Goal: Information Seeking & Learning: Learn about a topic

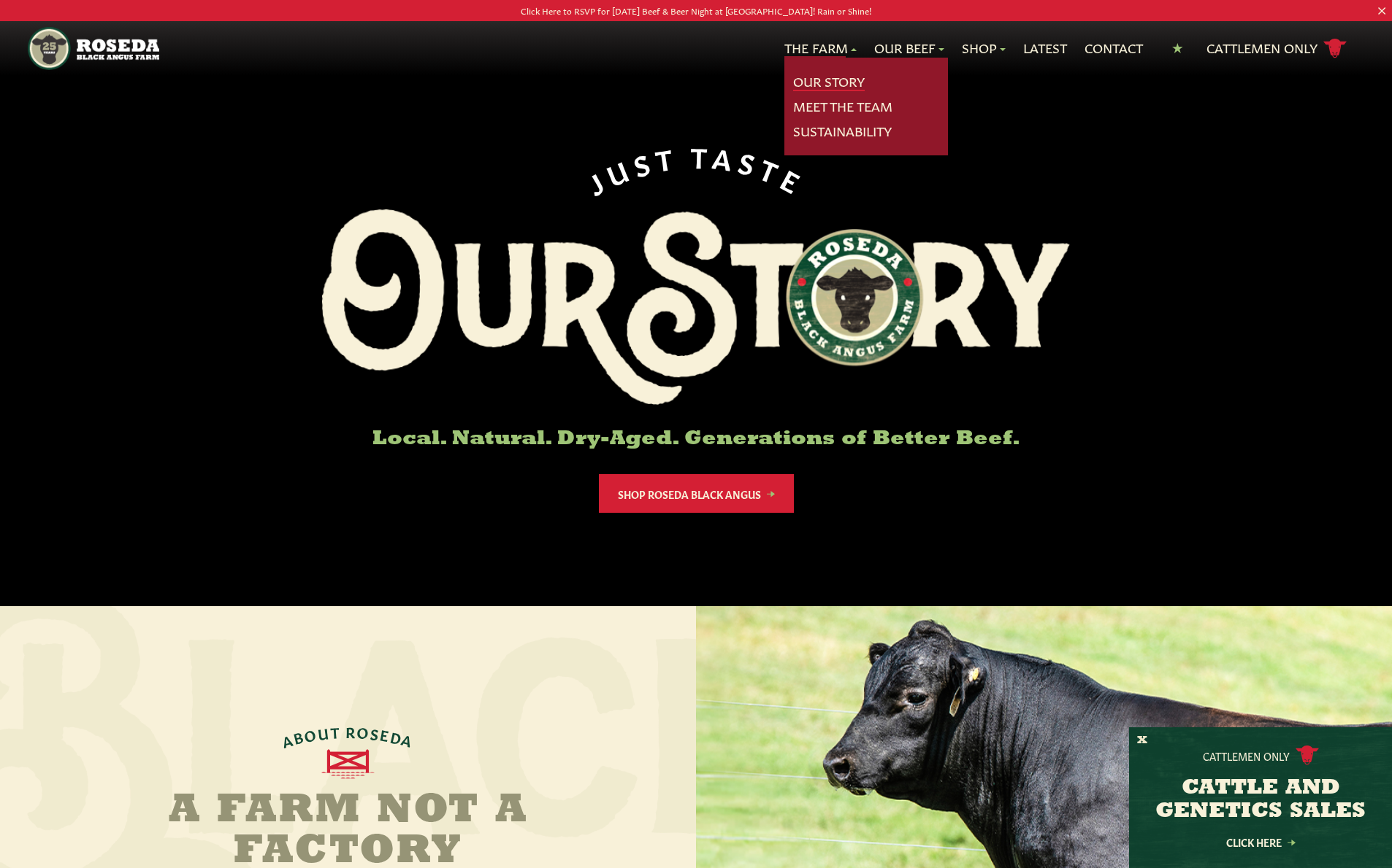
click at [819, 76] on link "Our Story" at bounding box center [829, 82] width 72 height 19
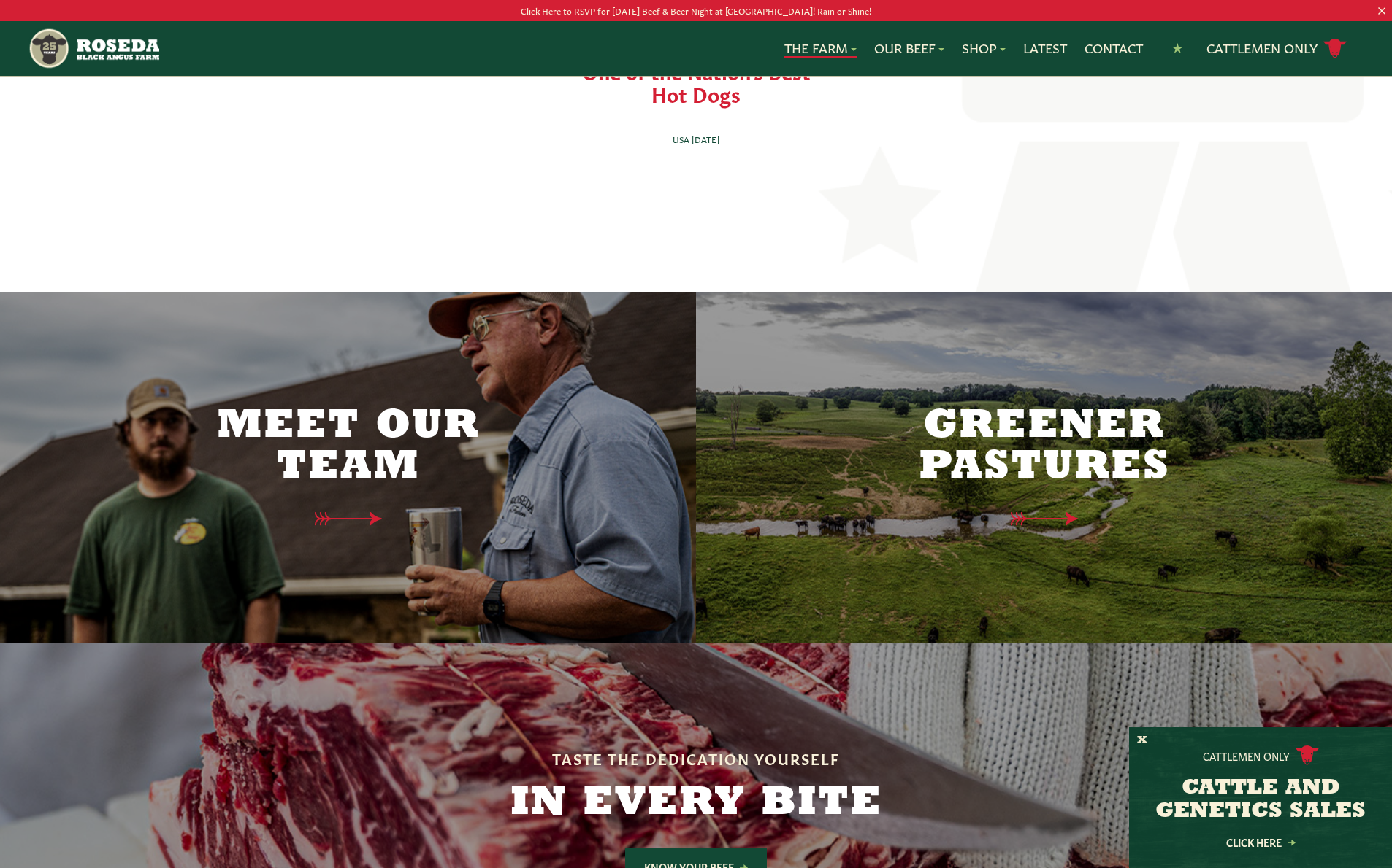
scroll to position [3448, 0]
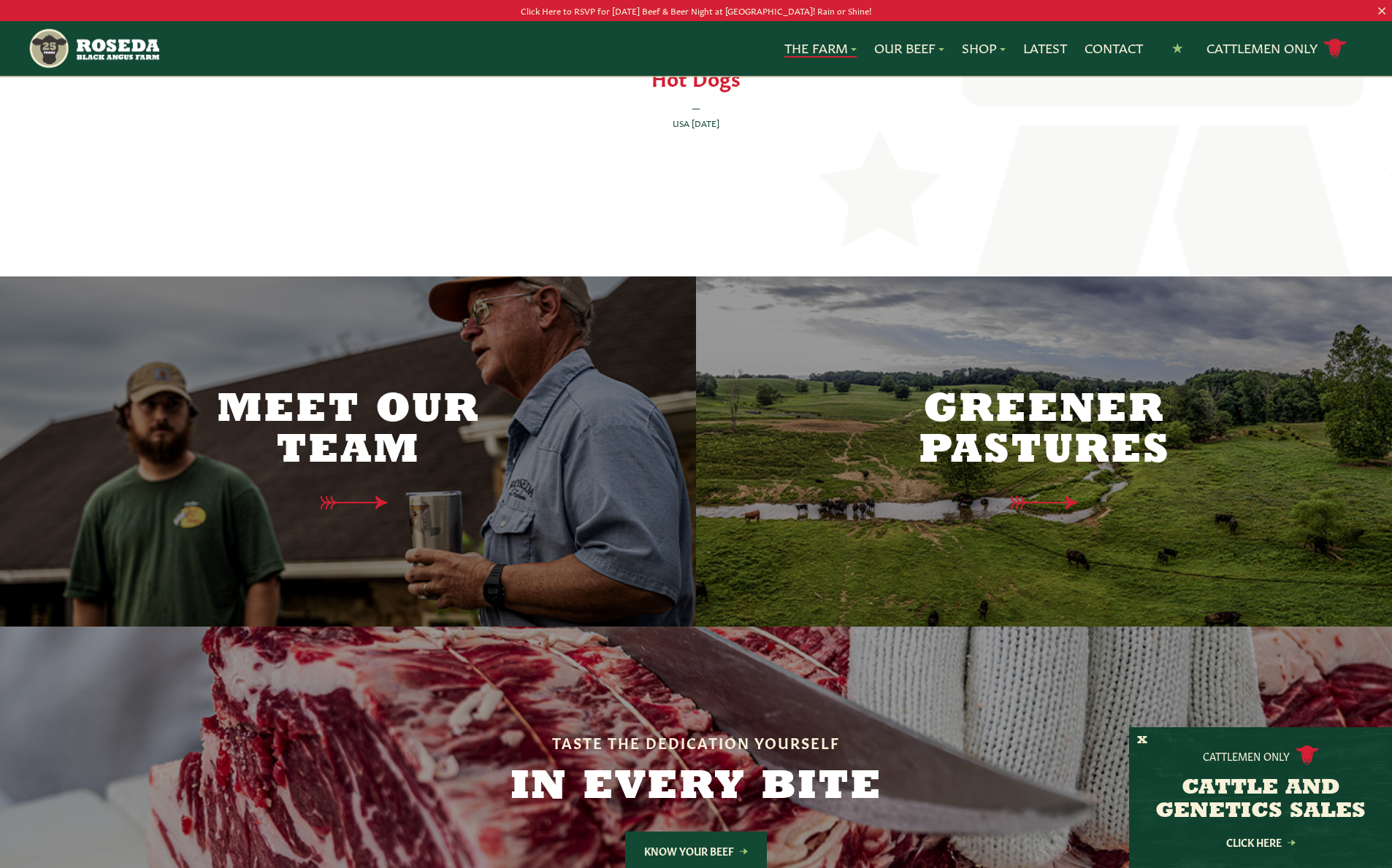
click at [332, 408] on h2 "Meet Our Team" at bounding box center [348, 431] width 307 height 82
click at [359, 495] on icon at bounding box center [348, 503] width 73 height 15
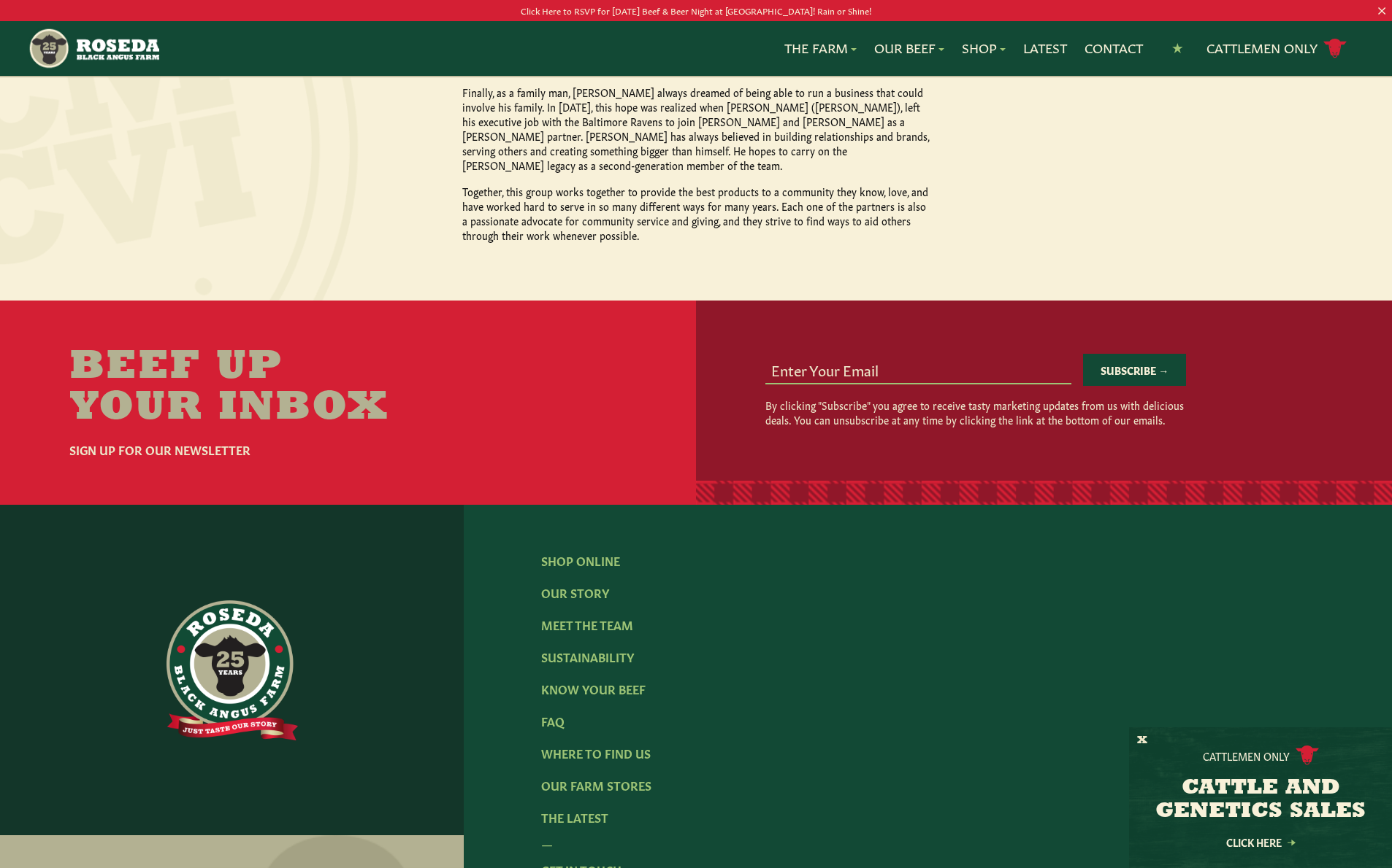
scroll to position [1667, 0]
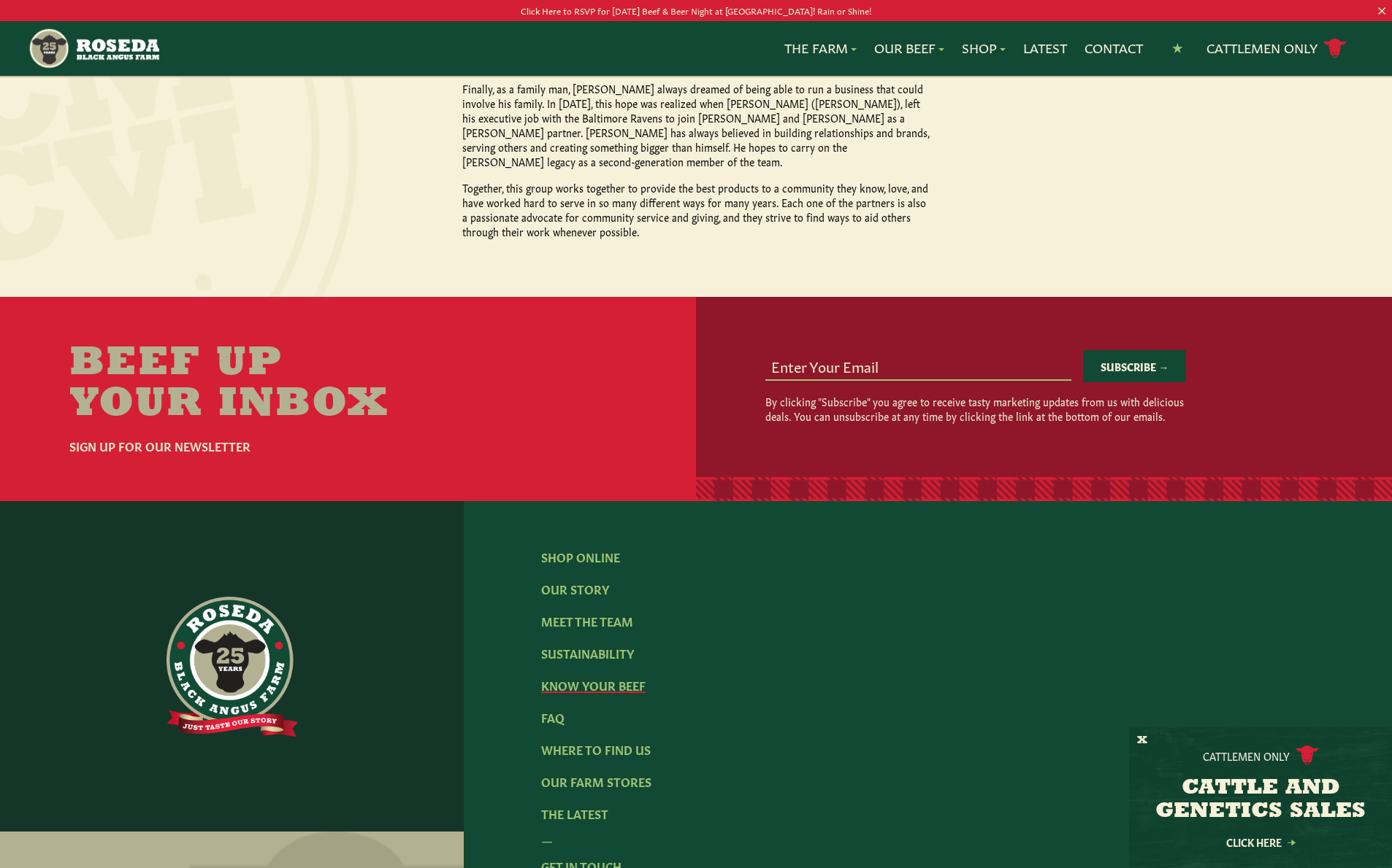
click at [580, 677] on link "Know Your Beef" at bounding box center [592, 684] width 105 height 16
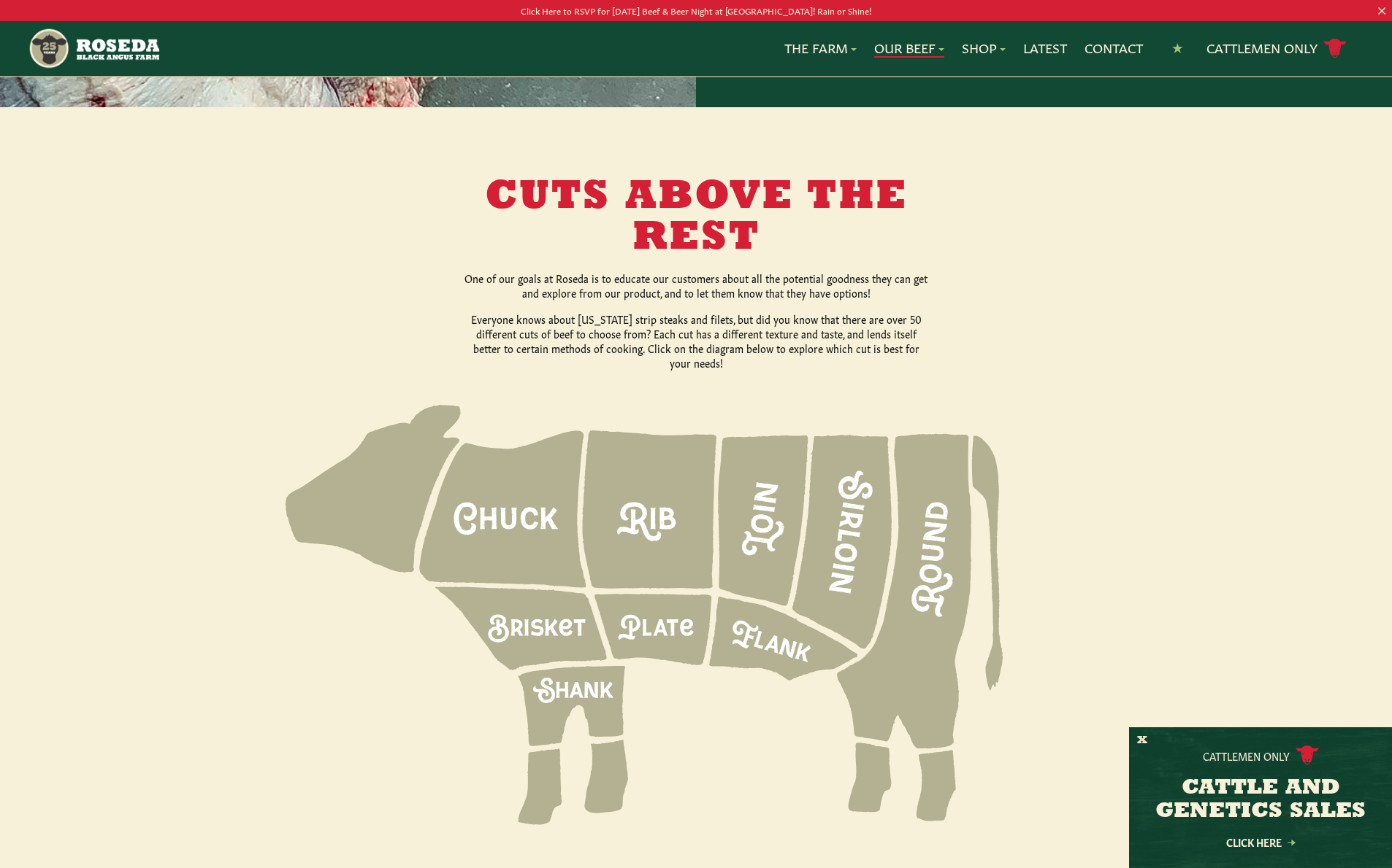
scroll to position [1728, 0]
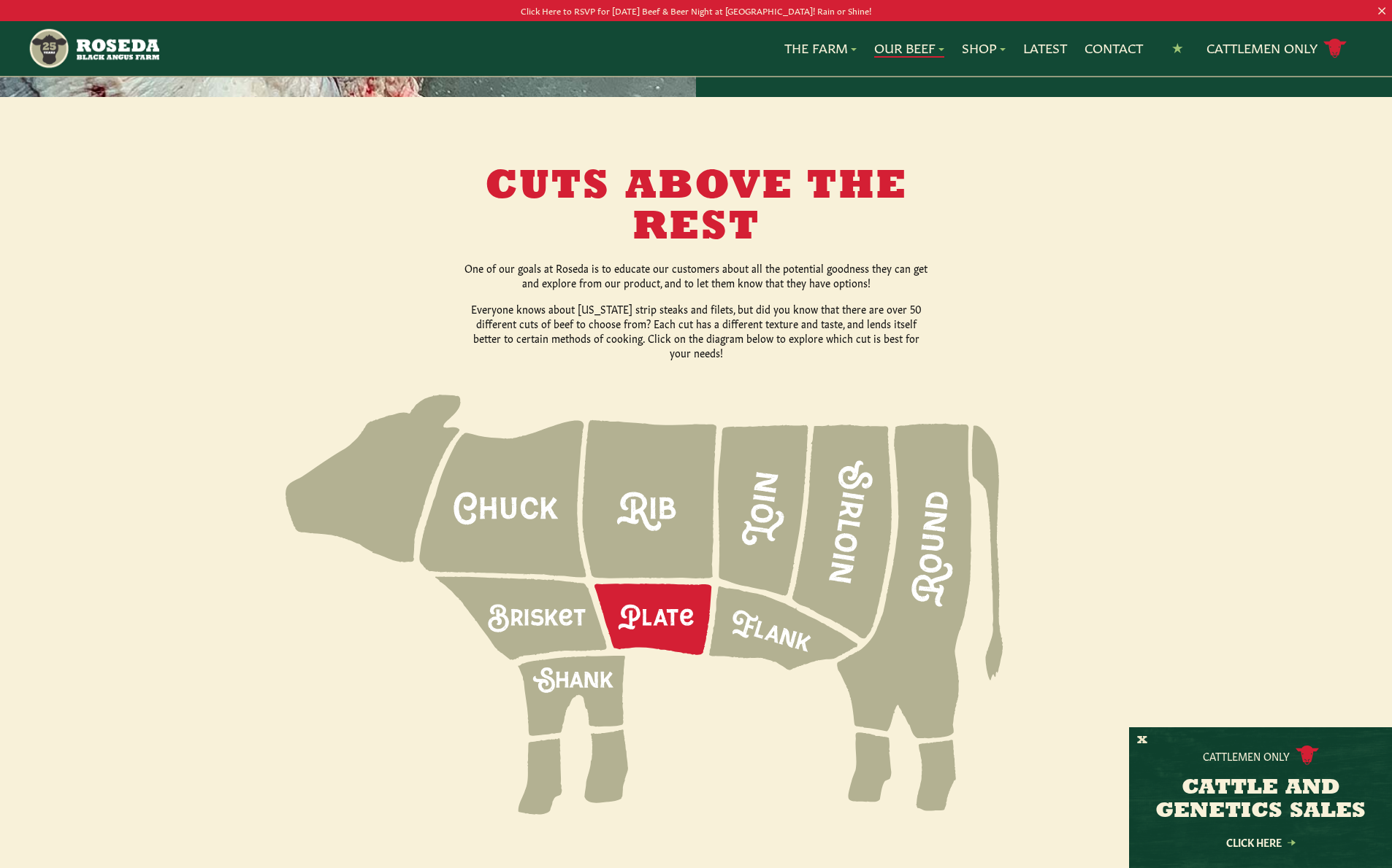
click at [645, 599] on icon at bounding box center [653, 619] width 117 height 72
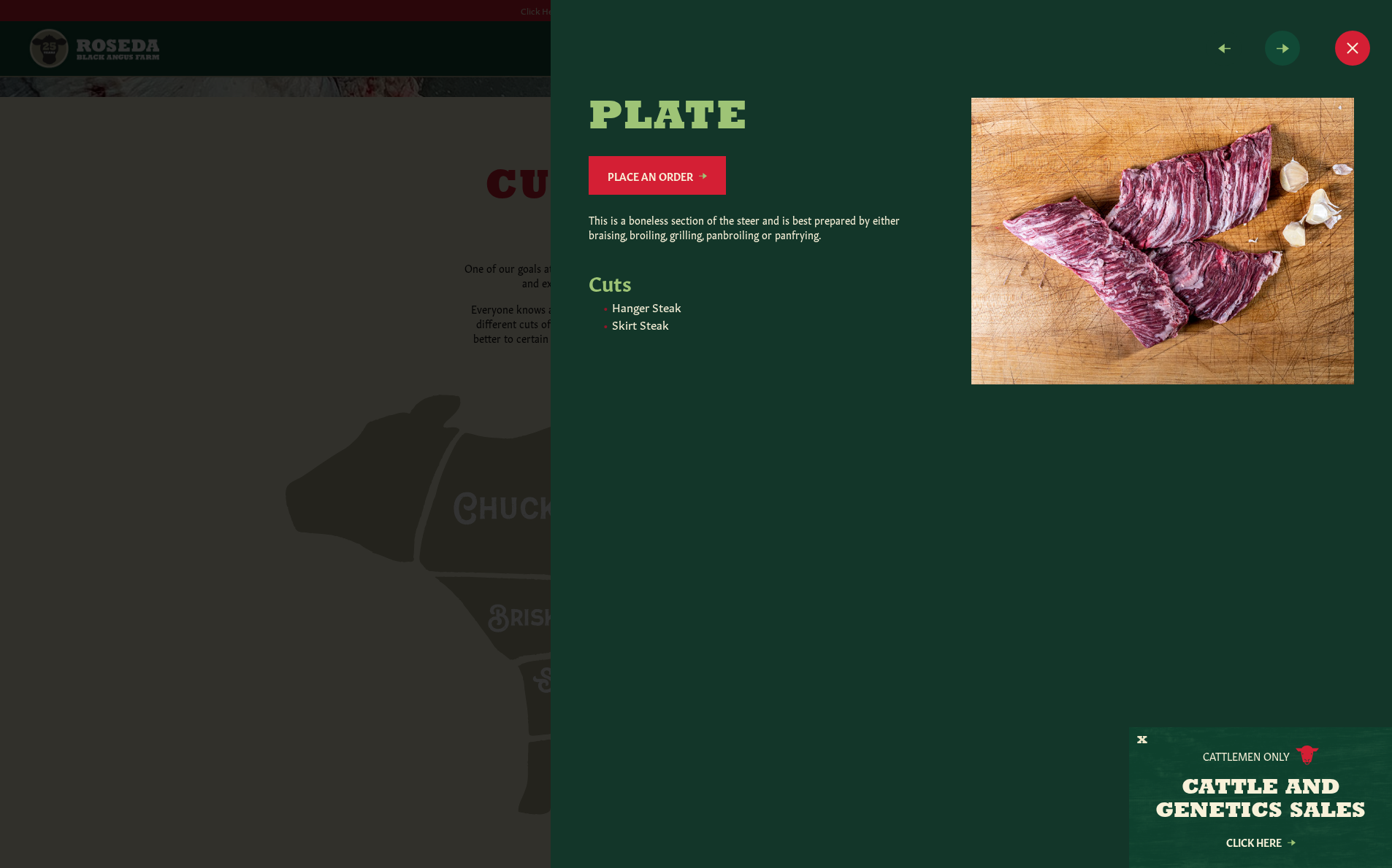
click at [1287, 54] on span at bounding box center [1282, 48] width 35 height 35
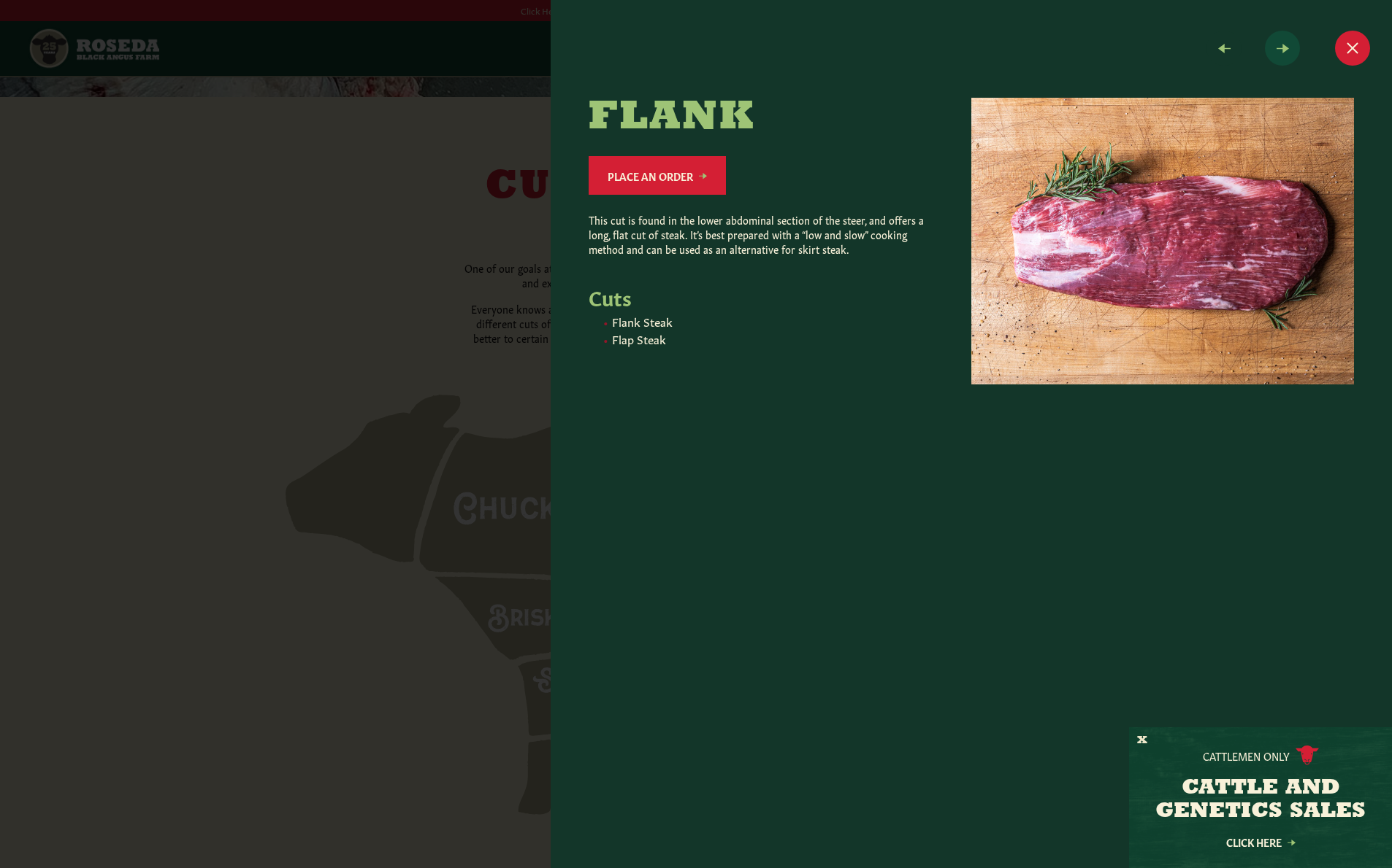
click at [1287, 54] on span at bounding box center [1282, 48] width 35 height 35
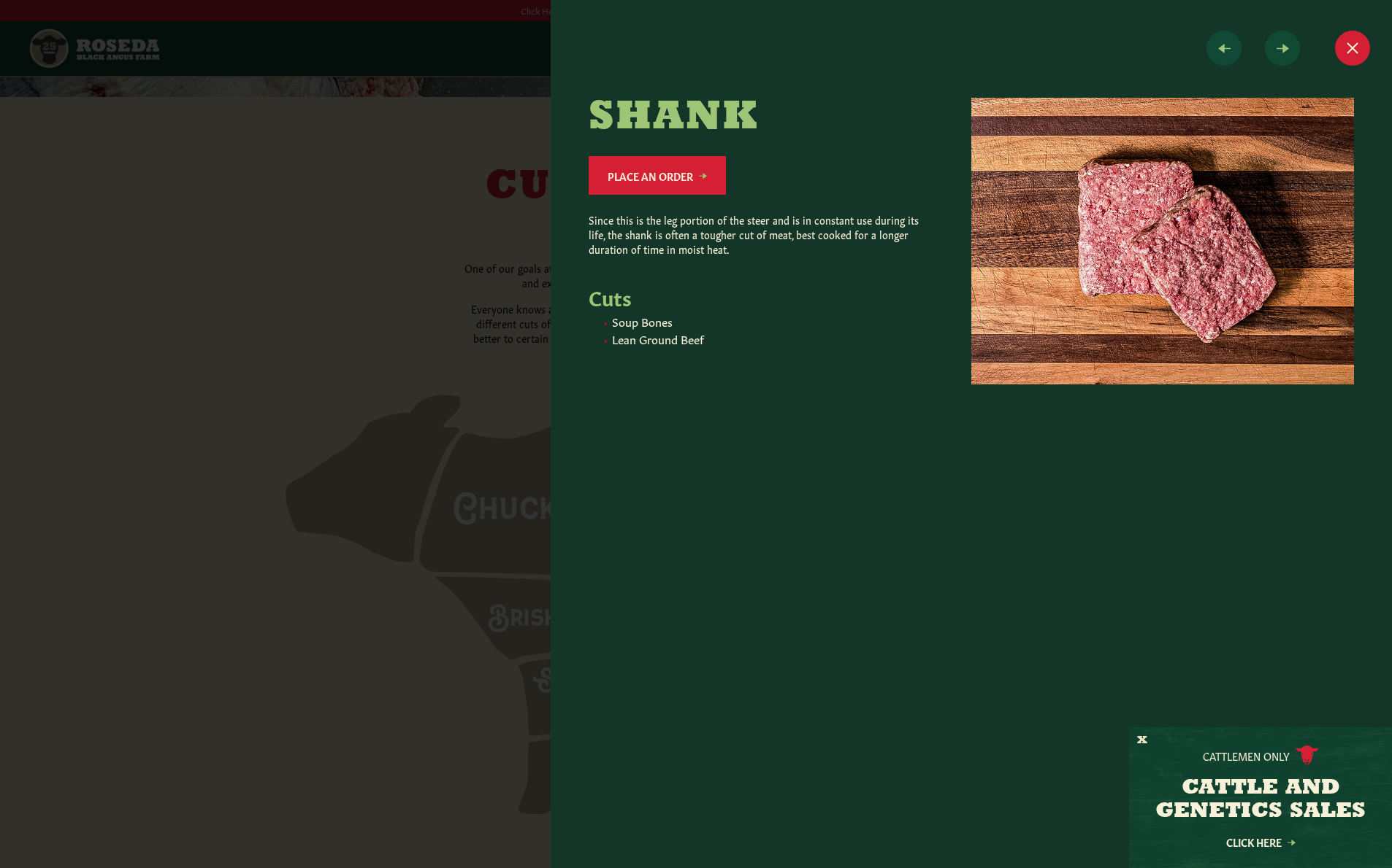
click at [1226, 51] on span at bounding box center [1223, 48] width 35 height 35
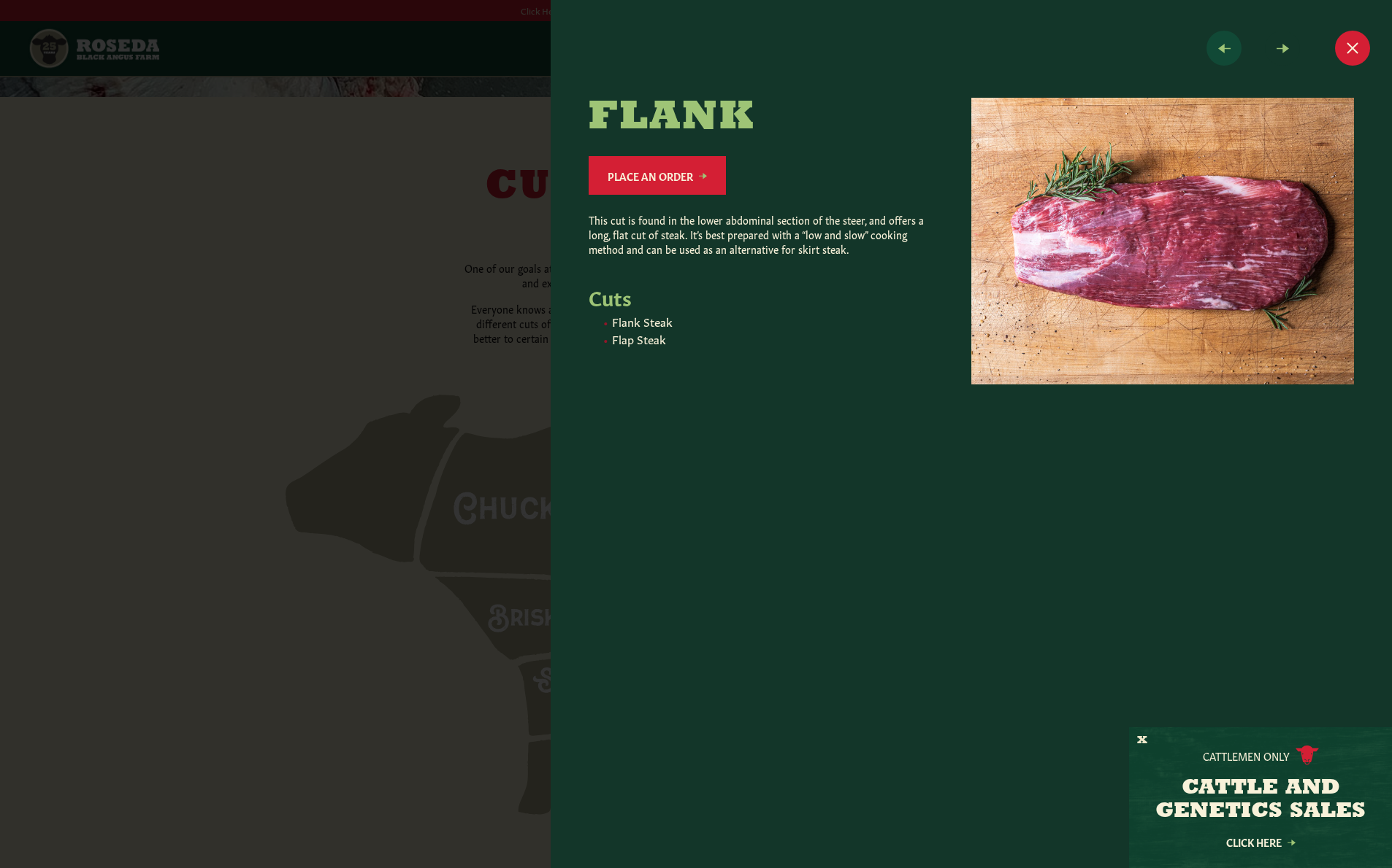
click at [1226, 51] on span at bounding box center [1223, 48] width 35 height 35
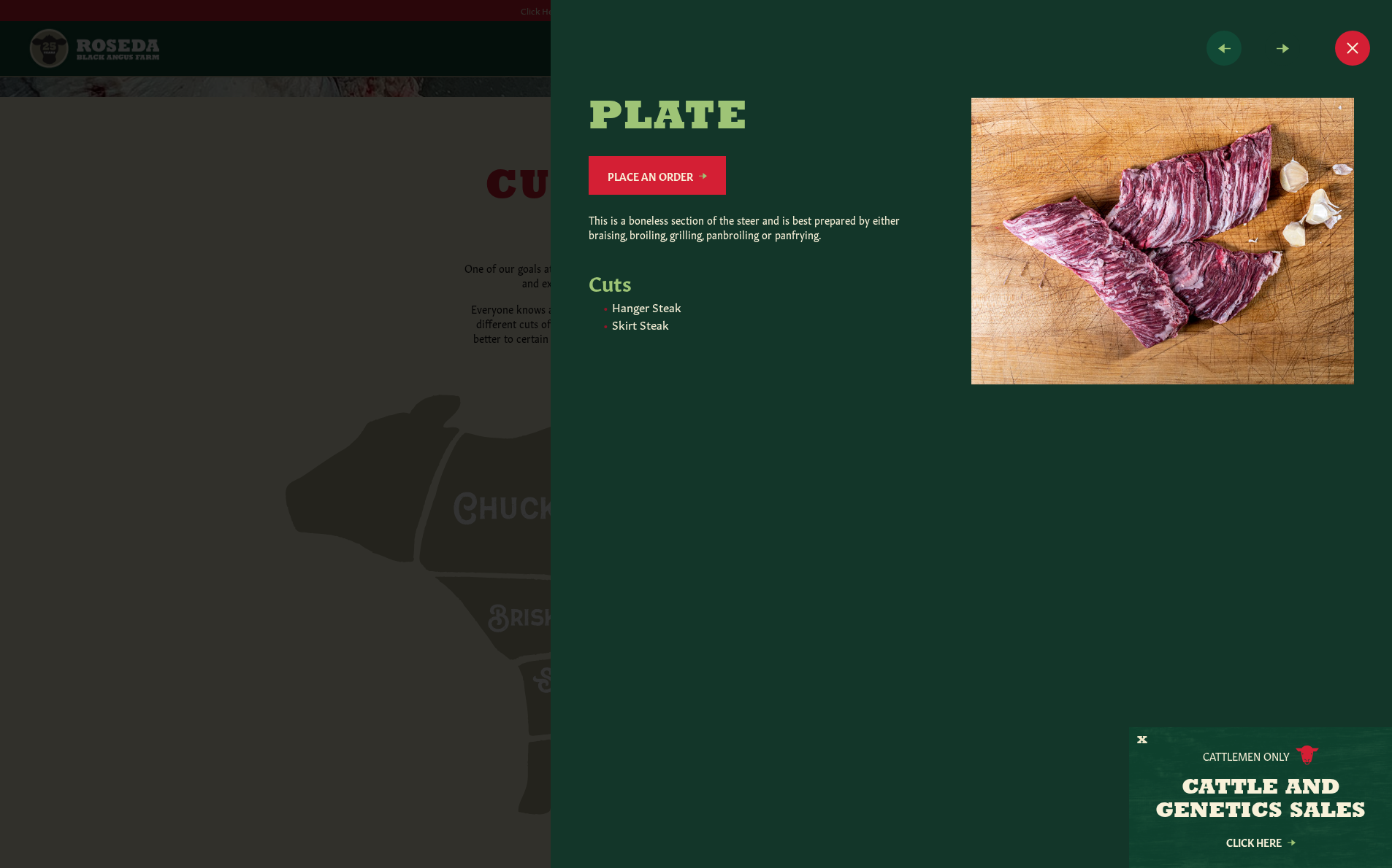
click at [1226, 51] on span at bounding box center [1223, 48] width 35 height 35
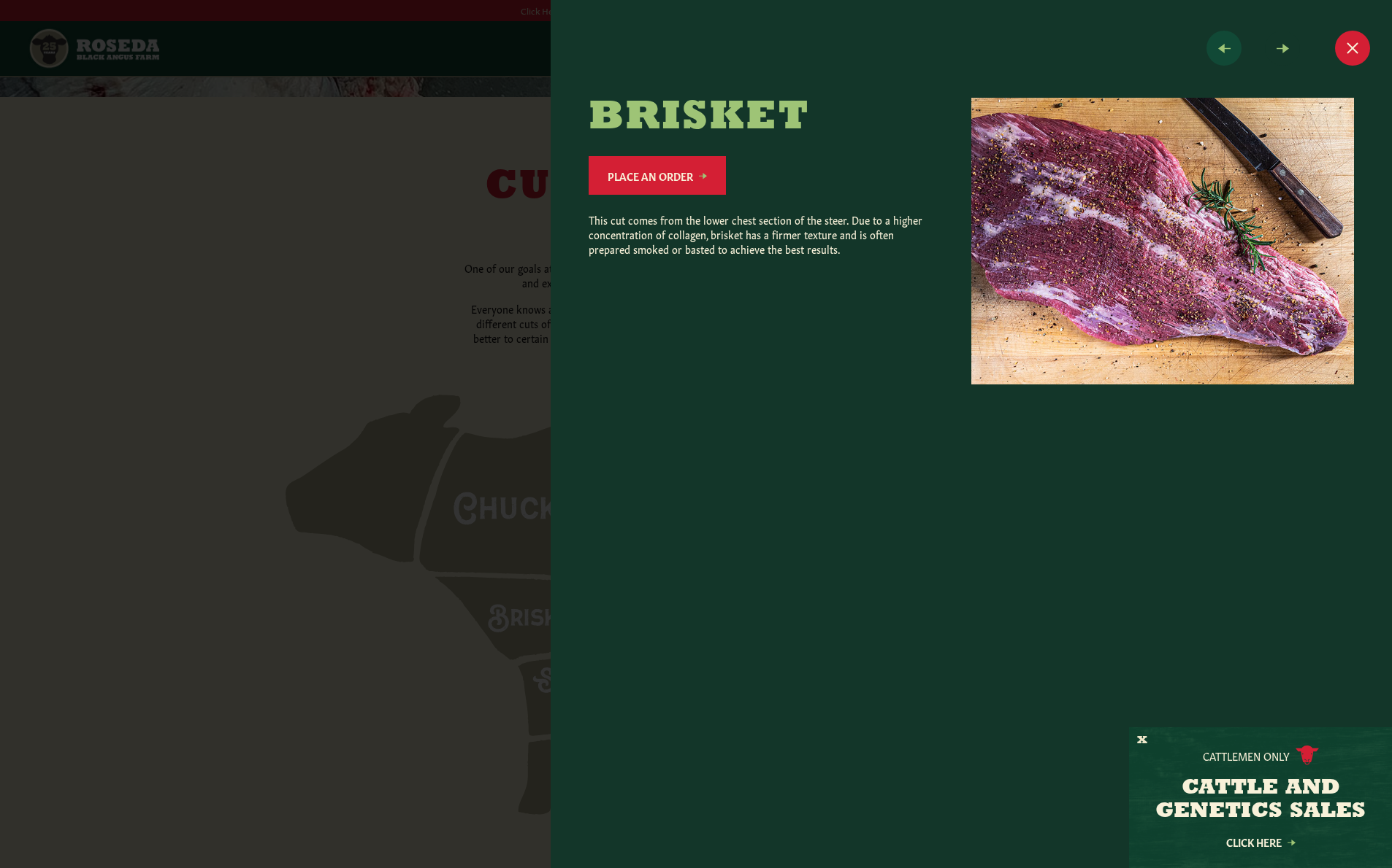
click at [1226, 51] on span at bounding box center [1223, 48] width 35 height 35
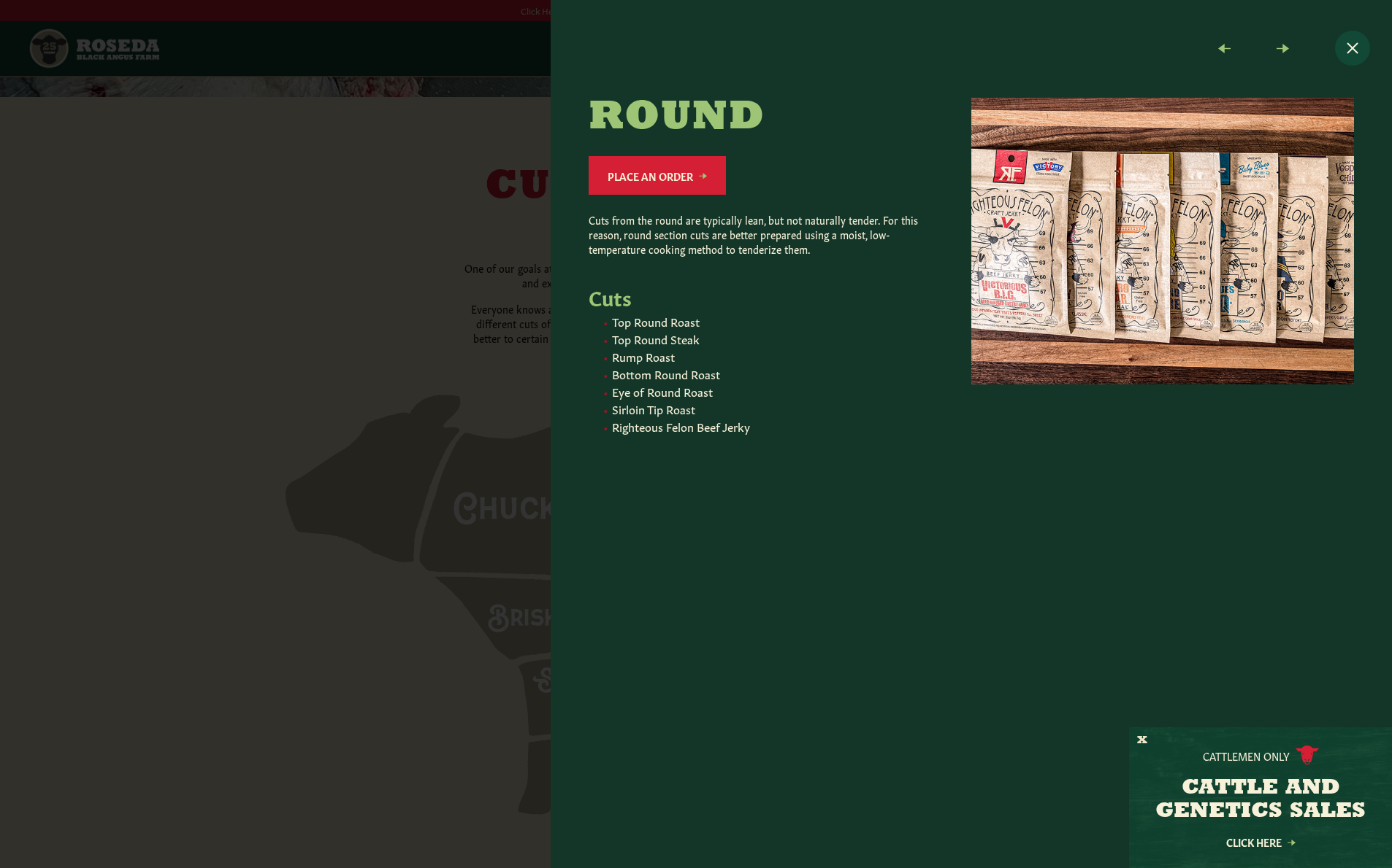
click at [1343, 50] on button "Close modal" at bounding box center [1352, 48] width 35 height 35
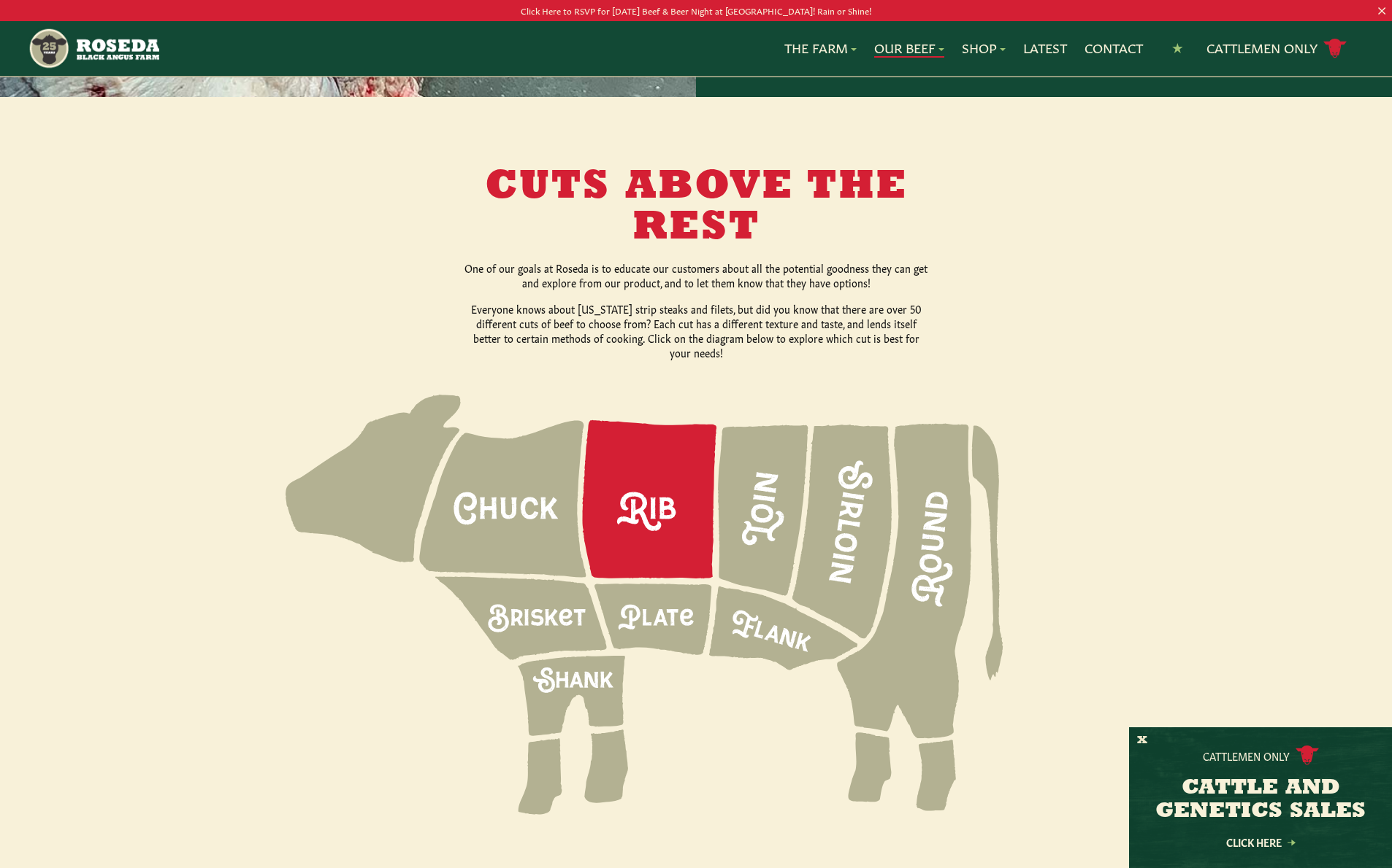
click at [690, 501] on icon at bounding box center [650, 500] width 135 height 158
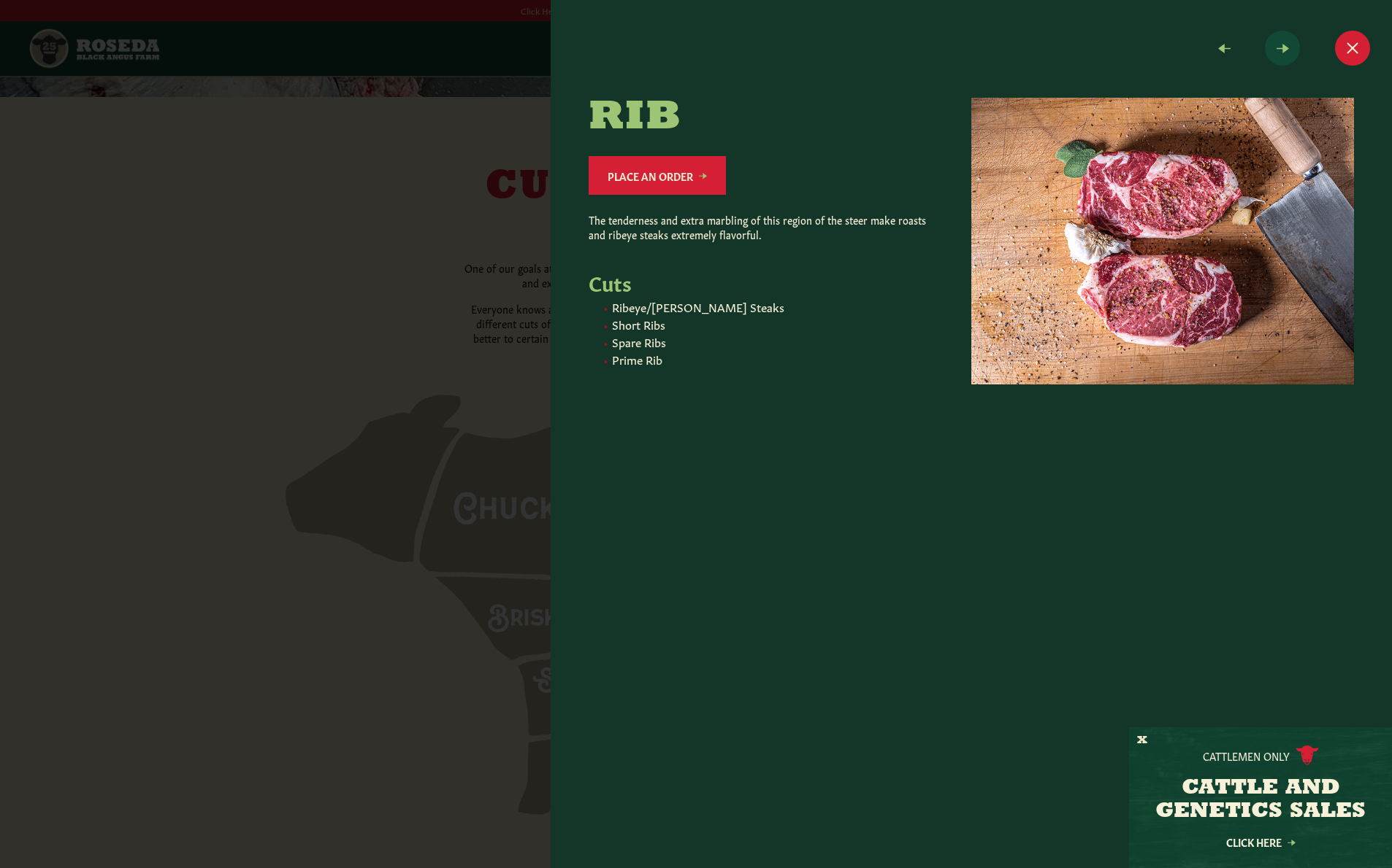
click at [1271, 51] on span at bounding box center [1282, 48] width 35 height 35
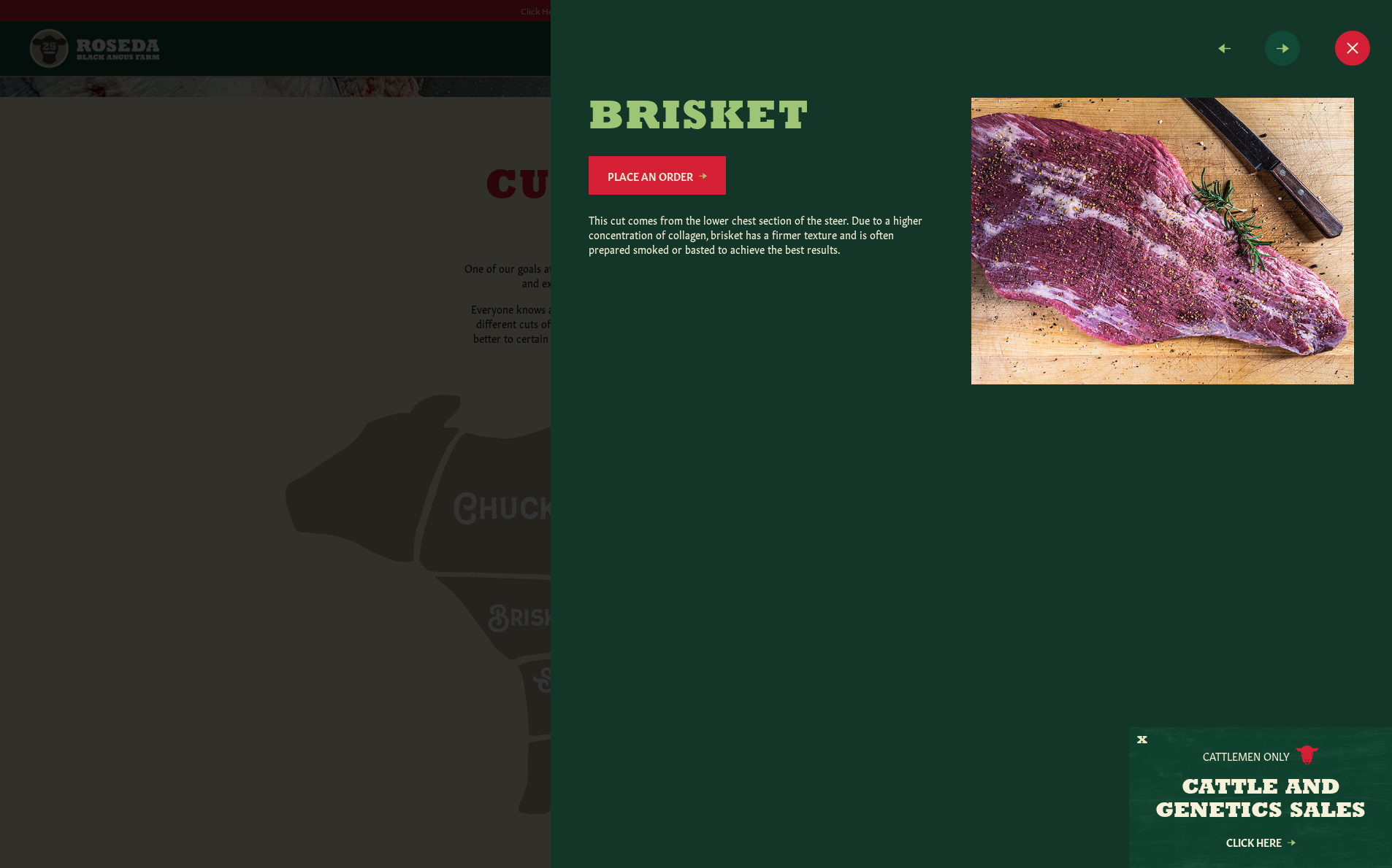
click at [1271, 51] on span at bounding box center [1282, 48] width 35 height 35
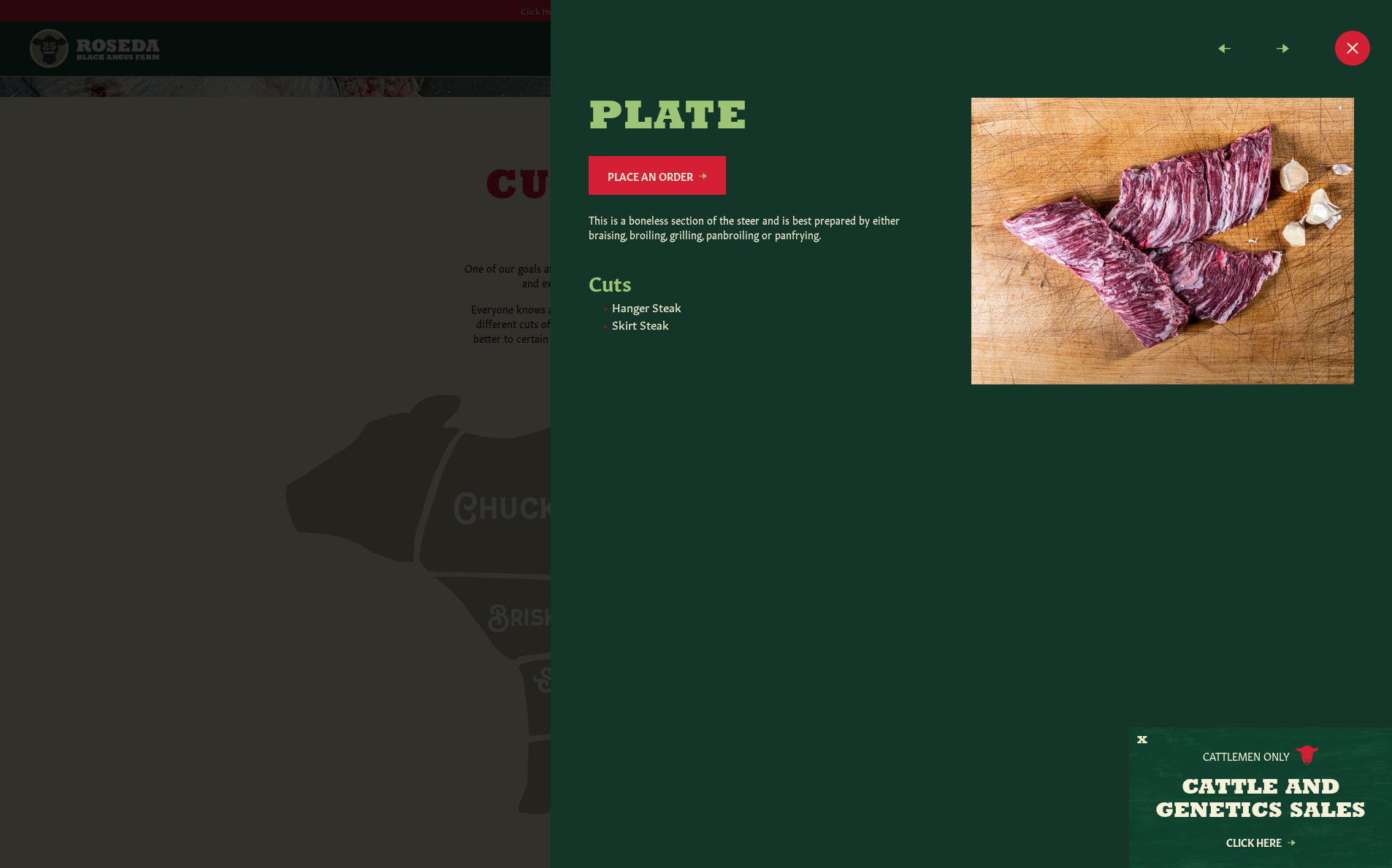
click at [1359, 48] on button "Close modal" at bounding box center [1352, 48] width 35 height 35
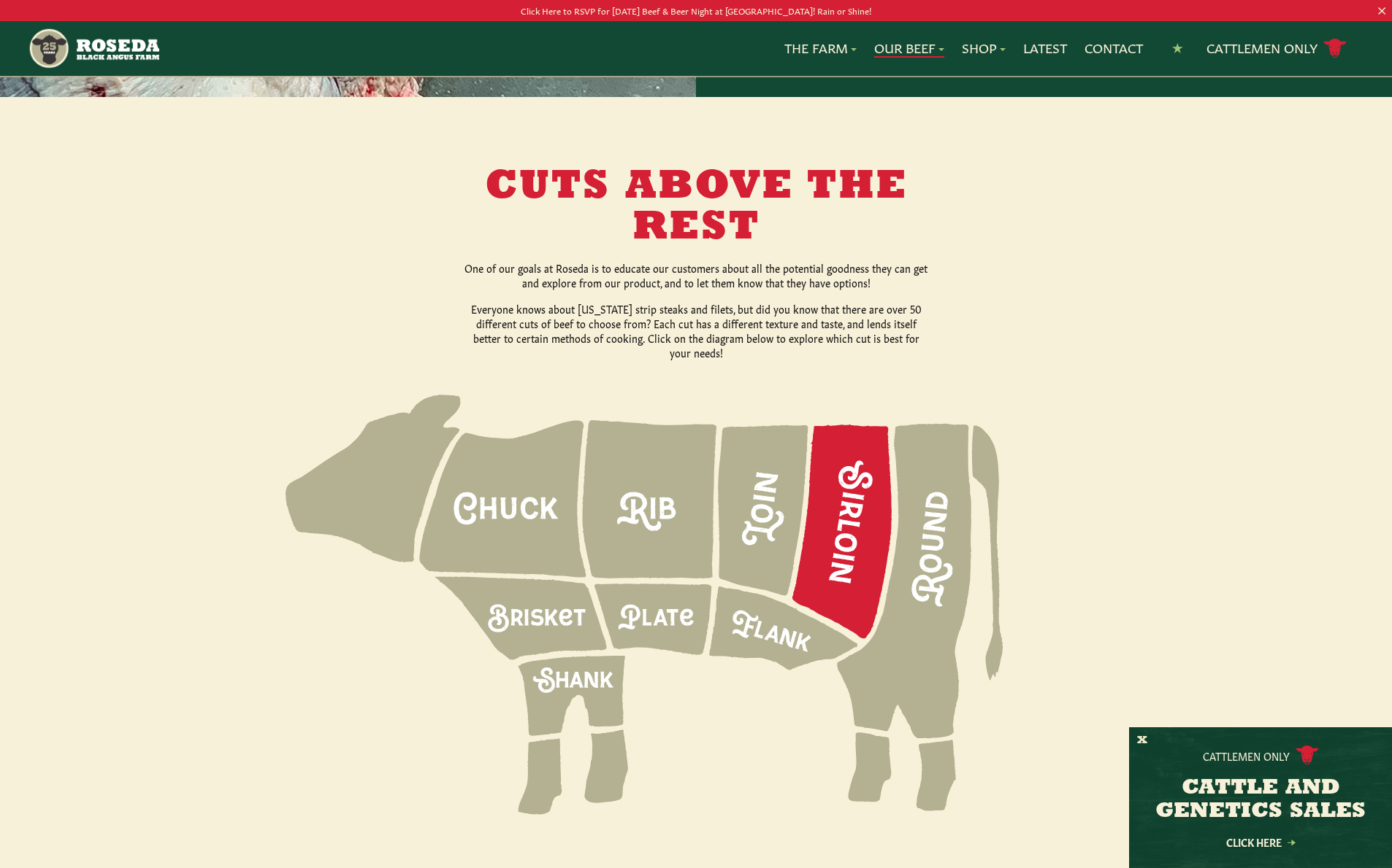
click at [866, 450] on icon at bounding box center [841, 531] width 99 height 214
